Goal: Book appointment/travel/reservation

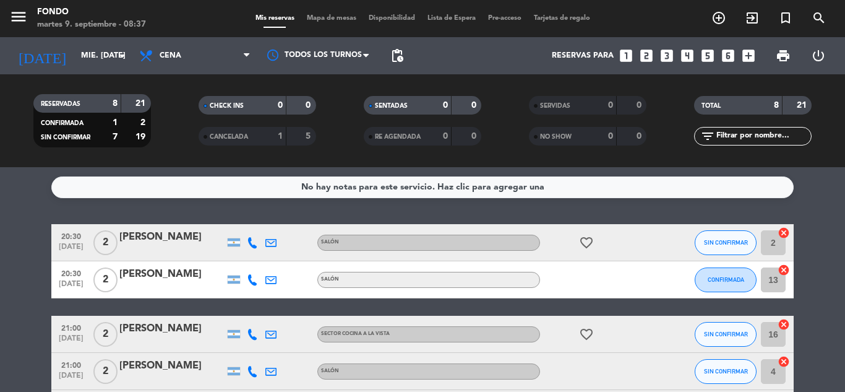
scroll to position [534, 0]
click at [95, 50] on input "mié. [DATE]" at bounding box center [127, 55] width 105 height 21
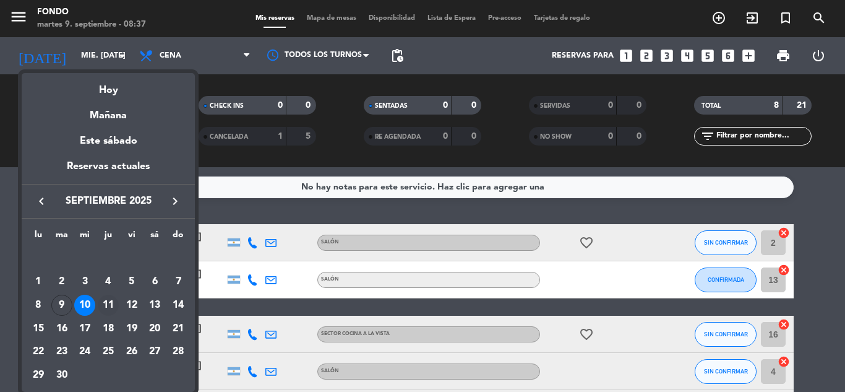
click at [106, 300] on div "11" at bounding box center [108, 305] width 21 height 21
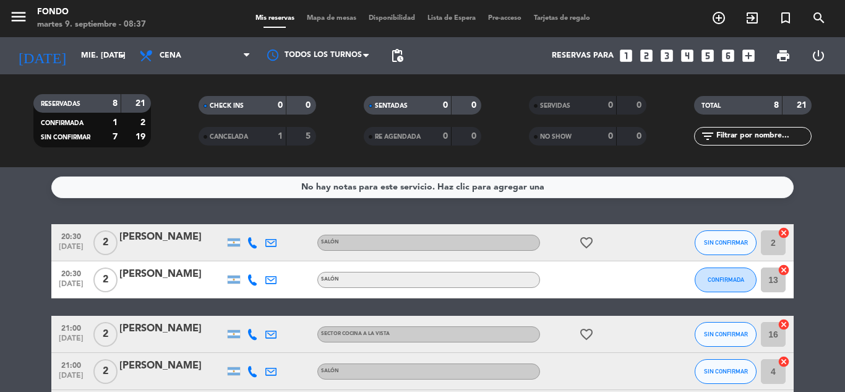
type input "[DEMOGRAPHIC_DATA] [DATE]"
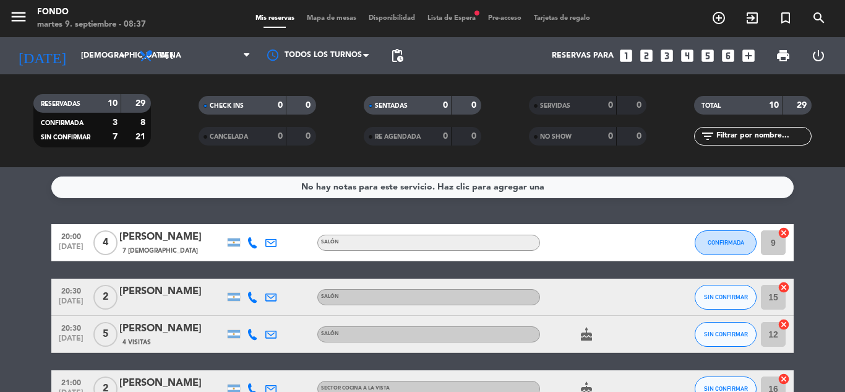
click at [444, 22] on span "Lista de Espera fiber_manual_record" at bounding box center [451, 18] width 61 height 7
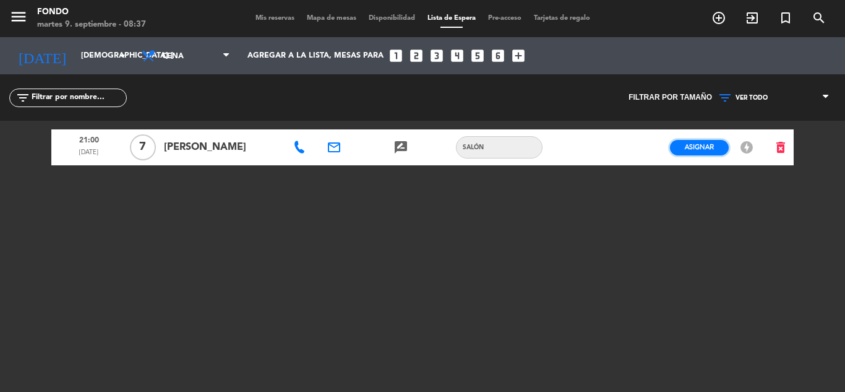
click at [697, 143] on span "Asignar" at bounding box center [699, 146] width 29 height 9
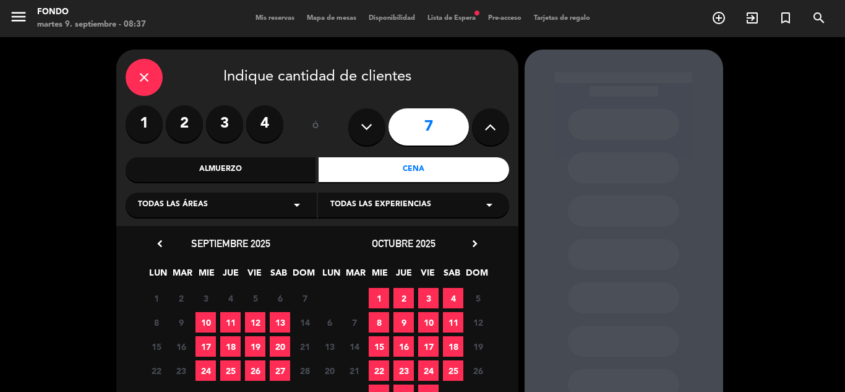
click at [231, 319] on span "11" at bounding box center [230, 322] width 20 height 20
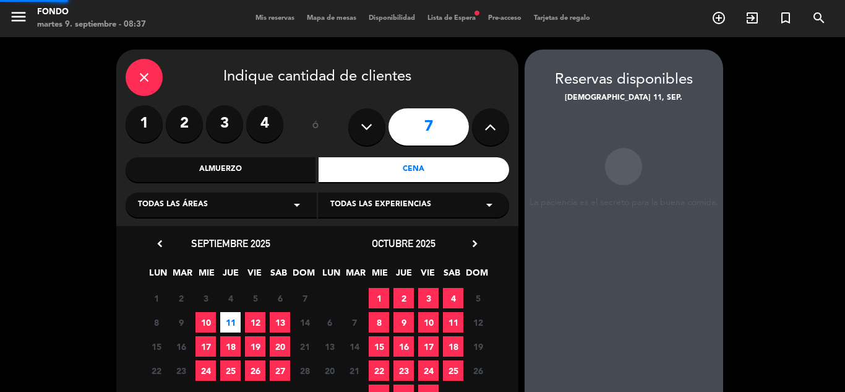
scroll to position [49, 0]
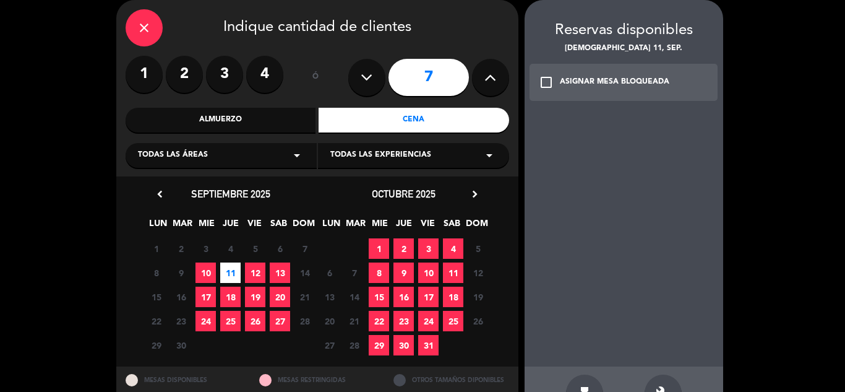
click at [546, 86] on icon "check_box_outline_blank" at bounding box center [546, 82] width 15 height 15
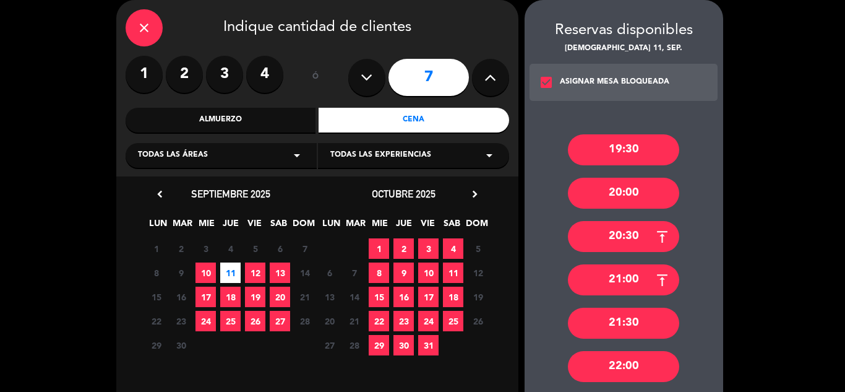
click at [637, 280] on div "21:00" at bounding box center [623, 279] width 111 height 31
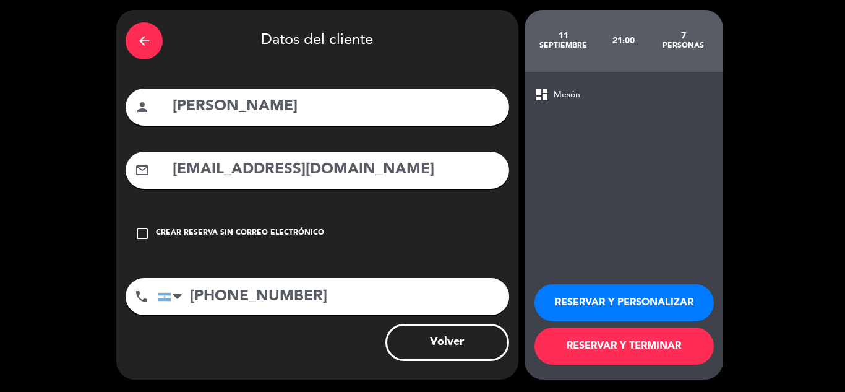
click at [579, 335] on button "RESERVAR Y TERMINAR" at bounding box center [624, 345] width 179 height 37
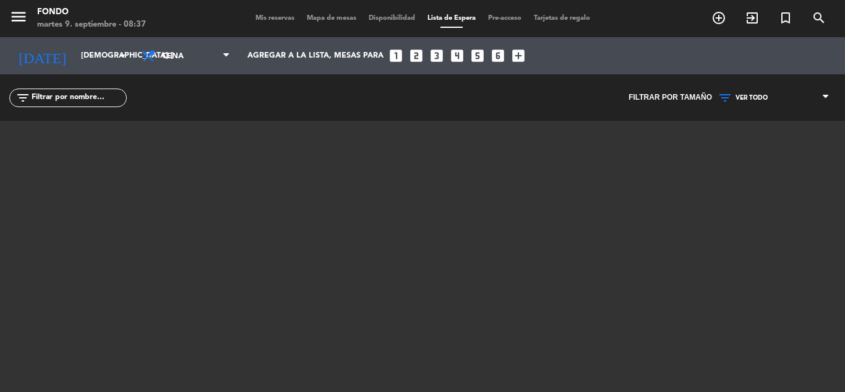
click at [263, 16] on span "Mis reservas" at bounding box center [274, 18] width 51 height 7
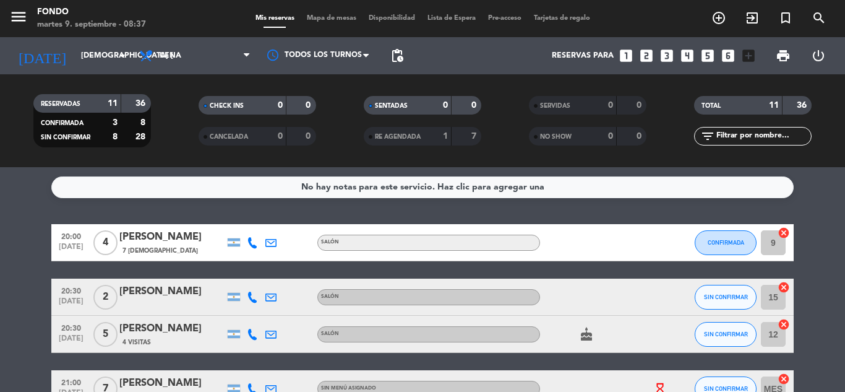
click at [252, 388] on icon at bounding box center [252, 388] width 11 height 11
click at [242, 366] on span "Copiar" at bounding box center [243, 367] width 26 height 13
click at [826, 189] on service-notes "No hay notas para este servicio. Haz clic para agregar una" at bounding box center [422, 187] width 845 height 22
